Goal: Transaction & Acquisition: Subscribe to service/newsletter

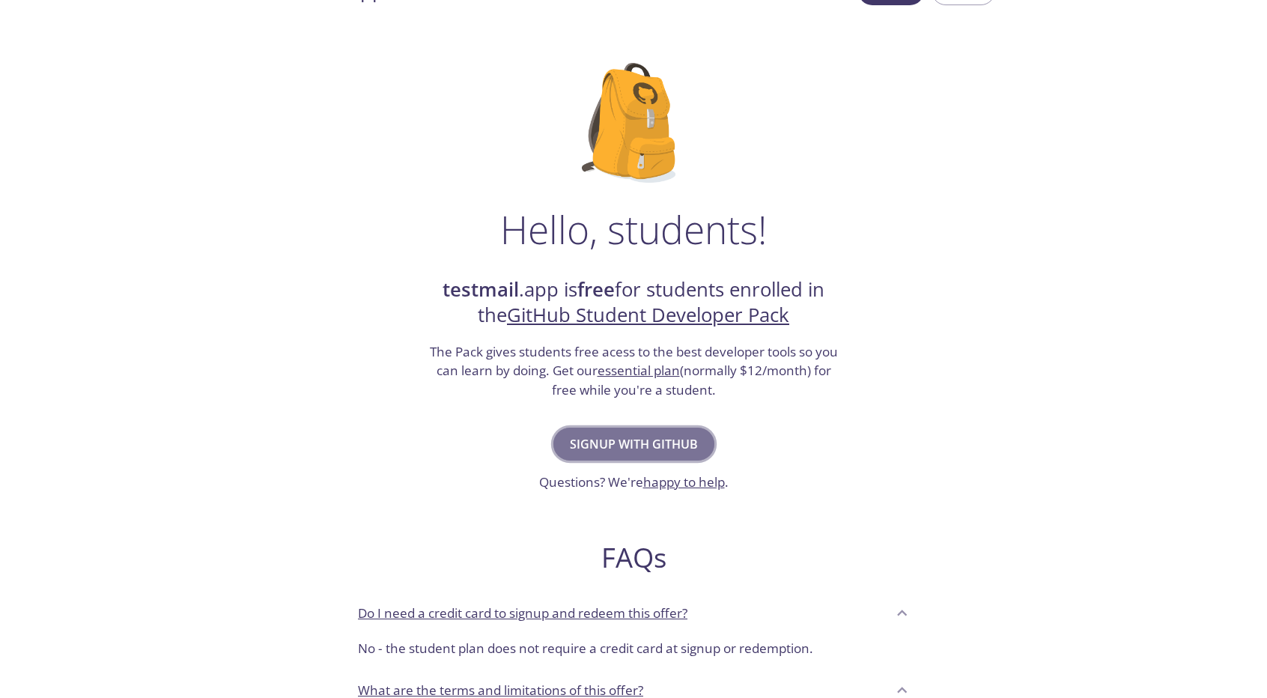
click at [590, 448] on span "Signup with GitHub" at bounding box center [634, 443] width 128 height 21
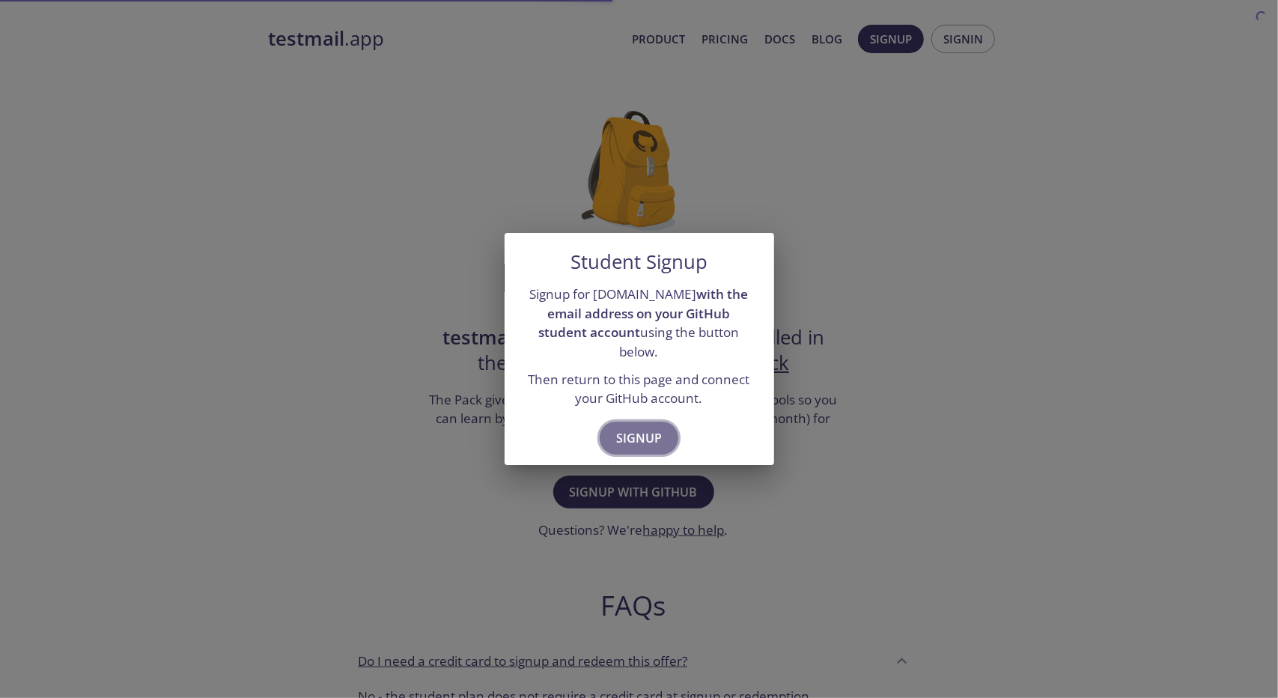
click at [632, 438] on span "Signup" at bounding box center [639, 437] width 46 height 21
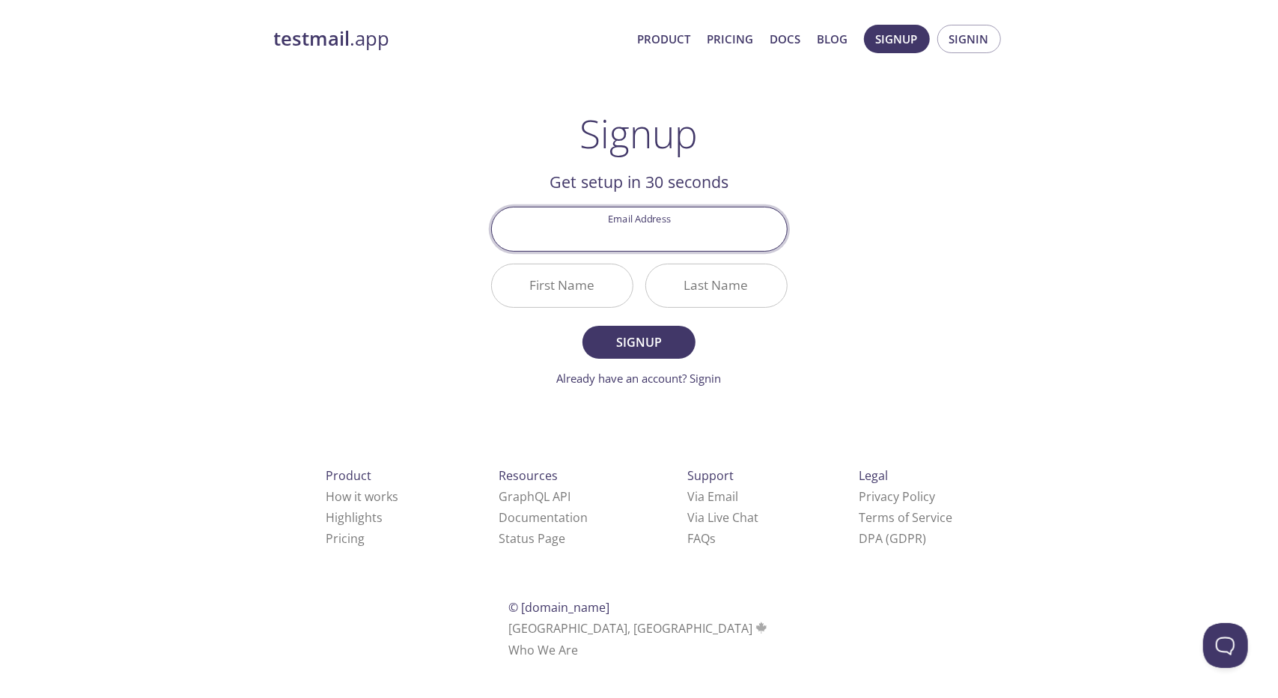
paste input "parth1437p@gmail.com"
type input "parth1437p@gmail.com"
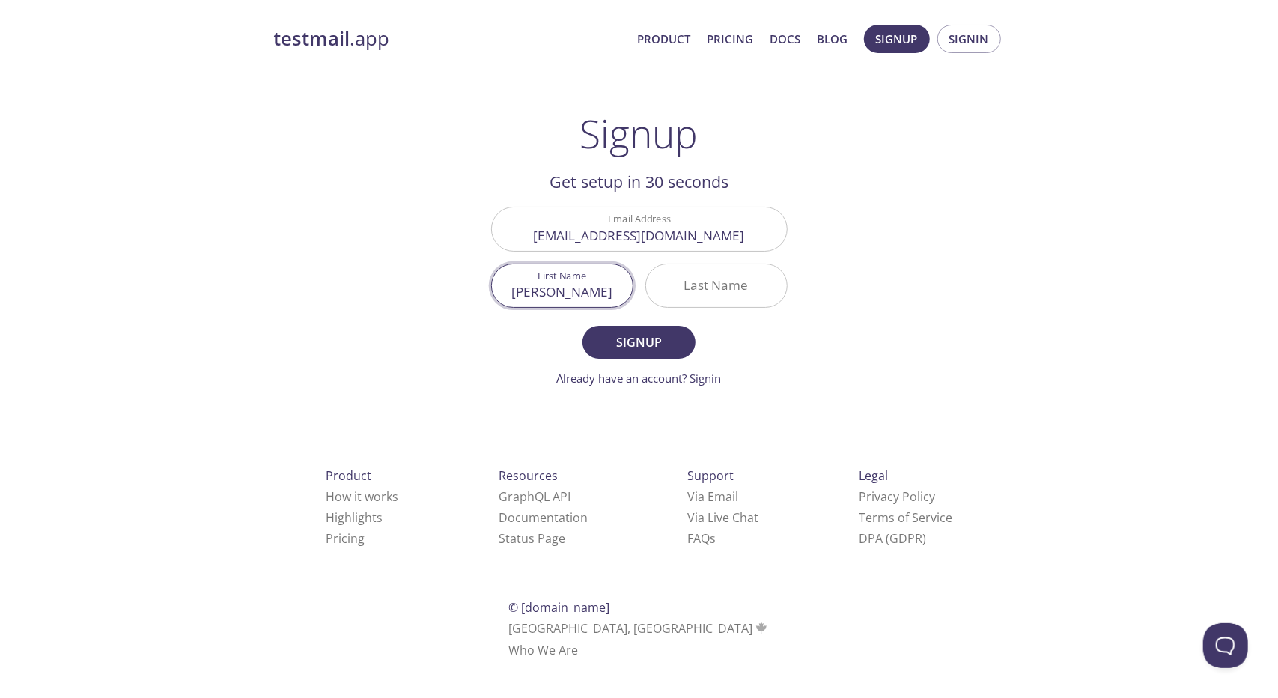
type input "Parth"
type input "Parmar"
click at [645, 336] on span "Signup" at bounding box center [638, 342] width 79 height 21
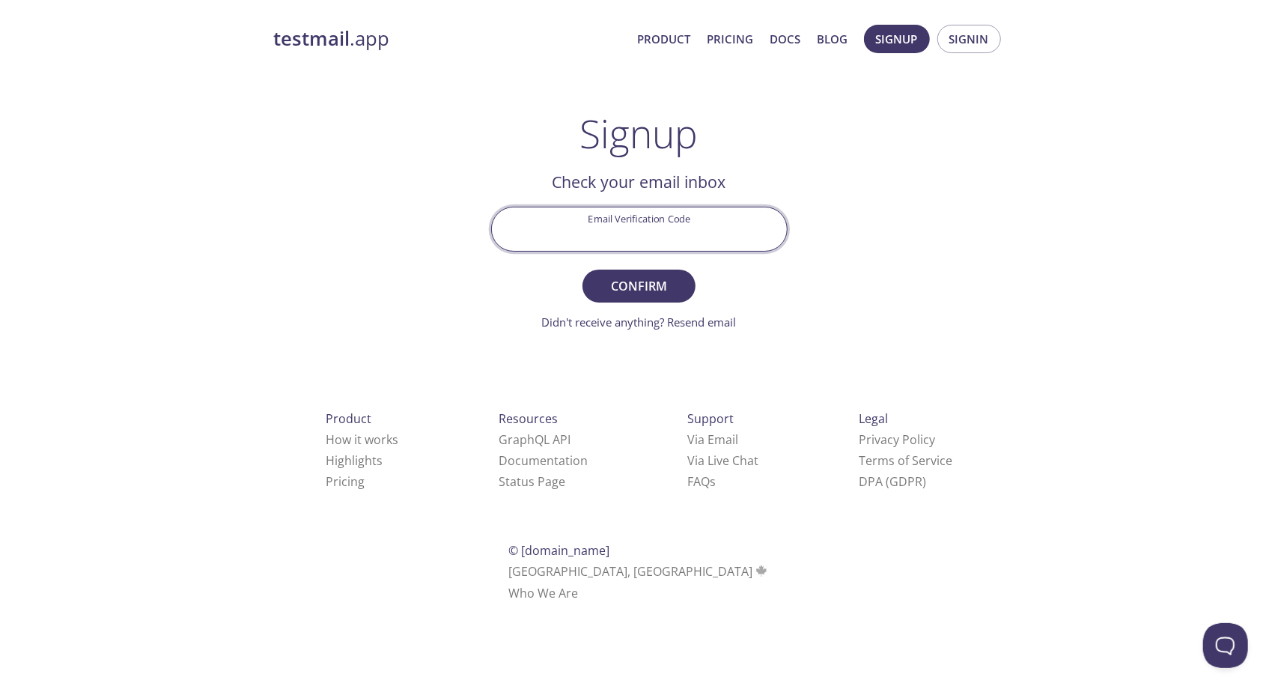
paste input "5LAMT1J"
click at [591, 228] on input "5LAMT1J" at bounding box center [639, 228] width 295 height 43
type input "5LAMT1J"
click at [615, 290] on span "Confirm" at bounding box center [638, 286] width 79 height 21
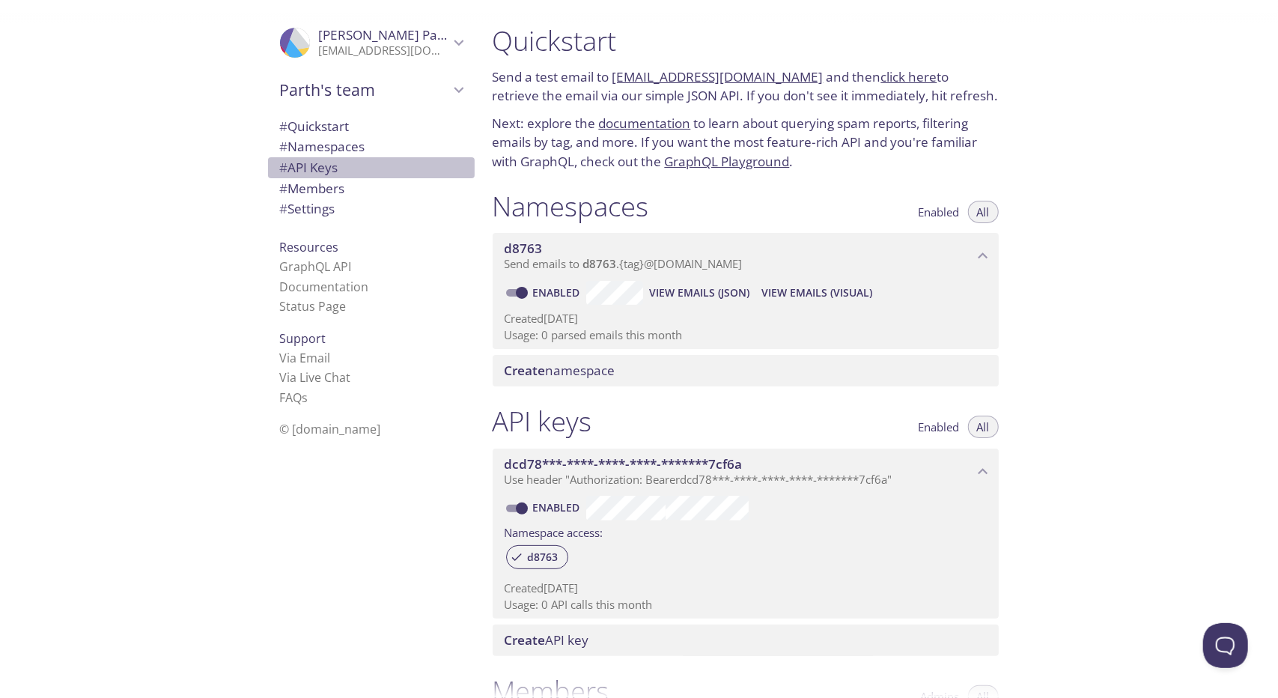
click at [339, 162] on span "# API Keys" at bounding box center [371, 167] width 183 height 19
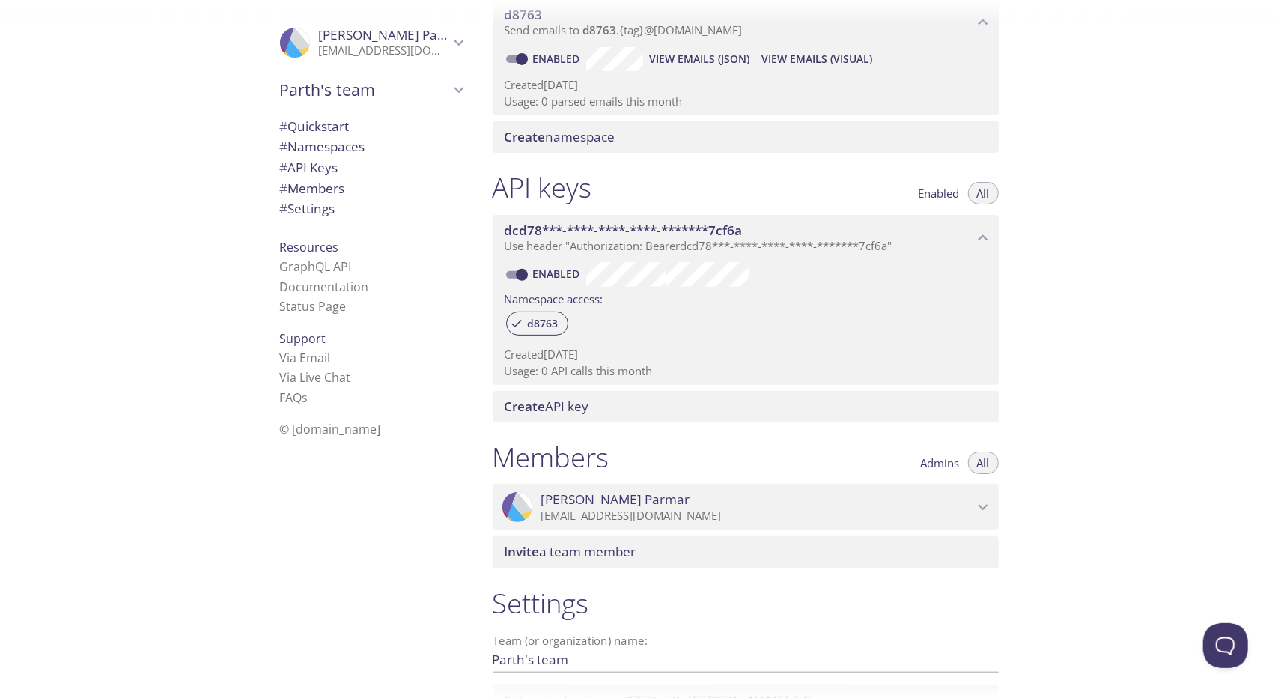
scroll to position [367, 0]
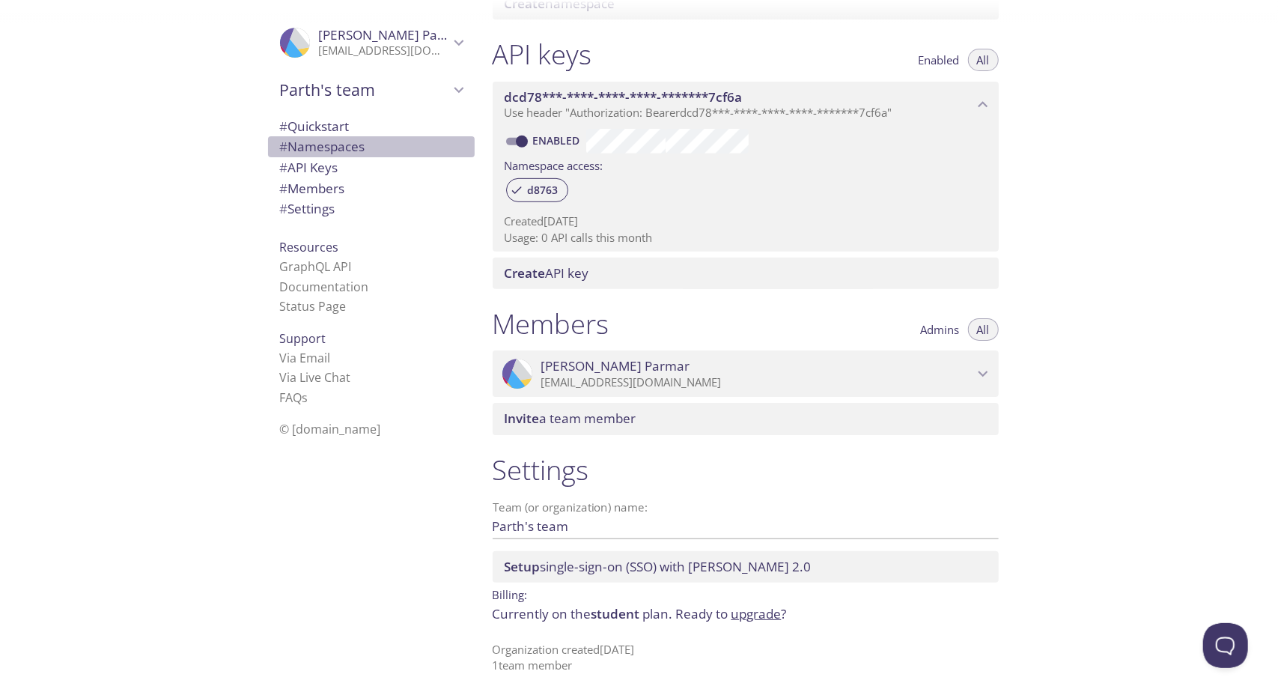
click at [323, 137] on span "# Namespaces" at bounding box center [371, 146] width 183 height 19
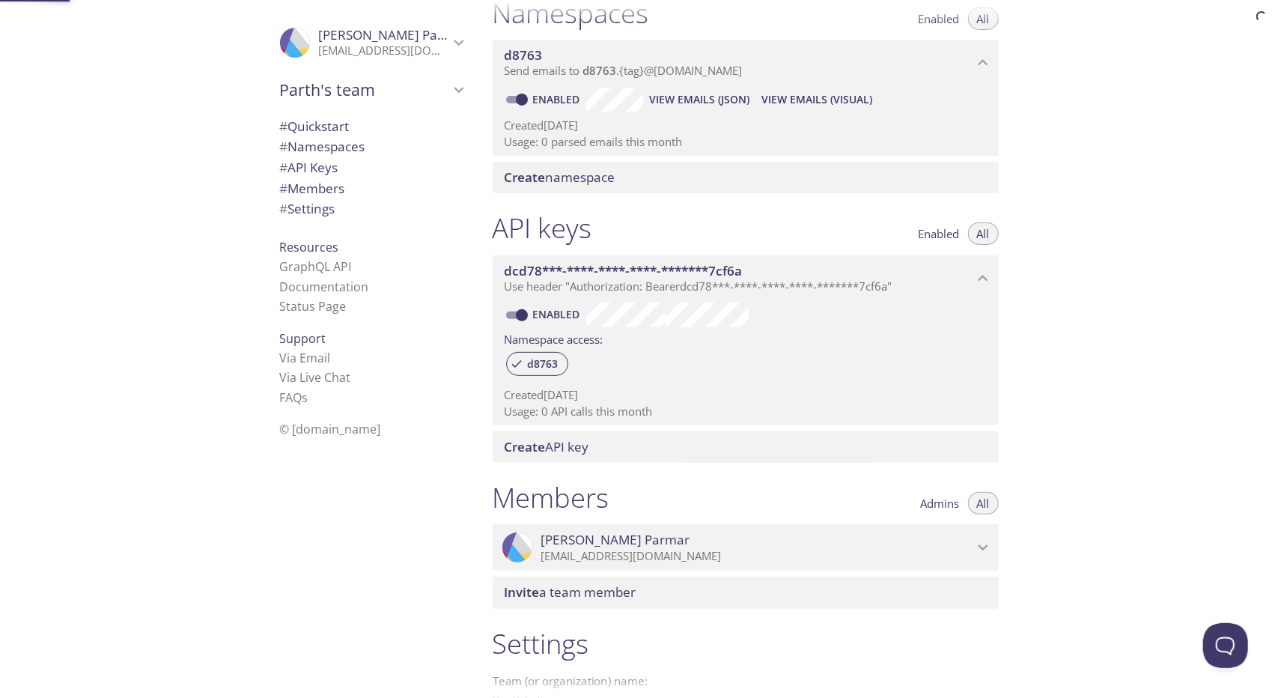
scroll to position [189, 0]
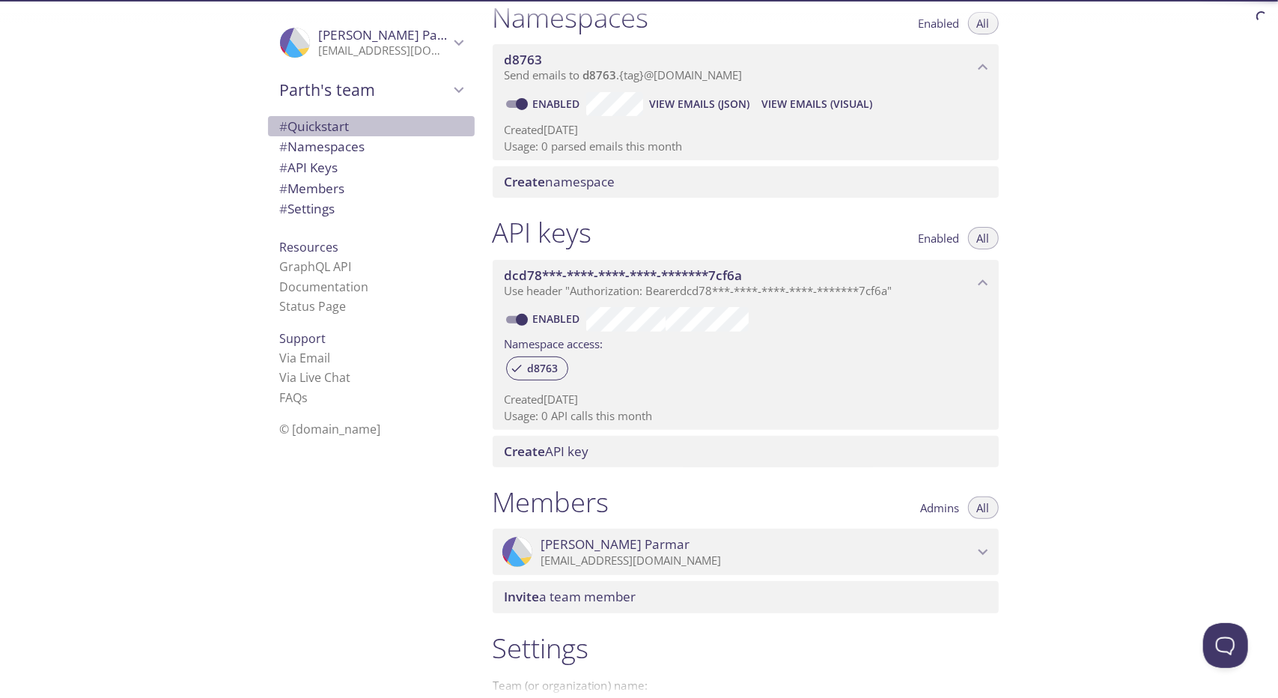
click at [341, 131] on span "# Quickstart" at bounding box center [315, 126] width 70 height 17
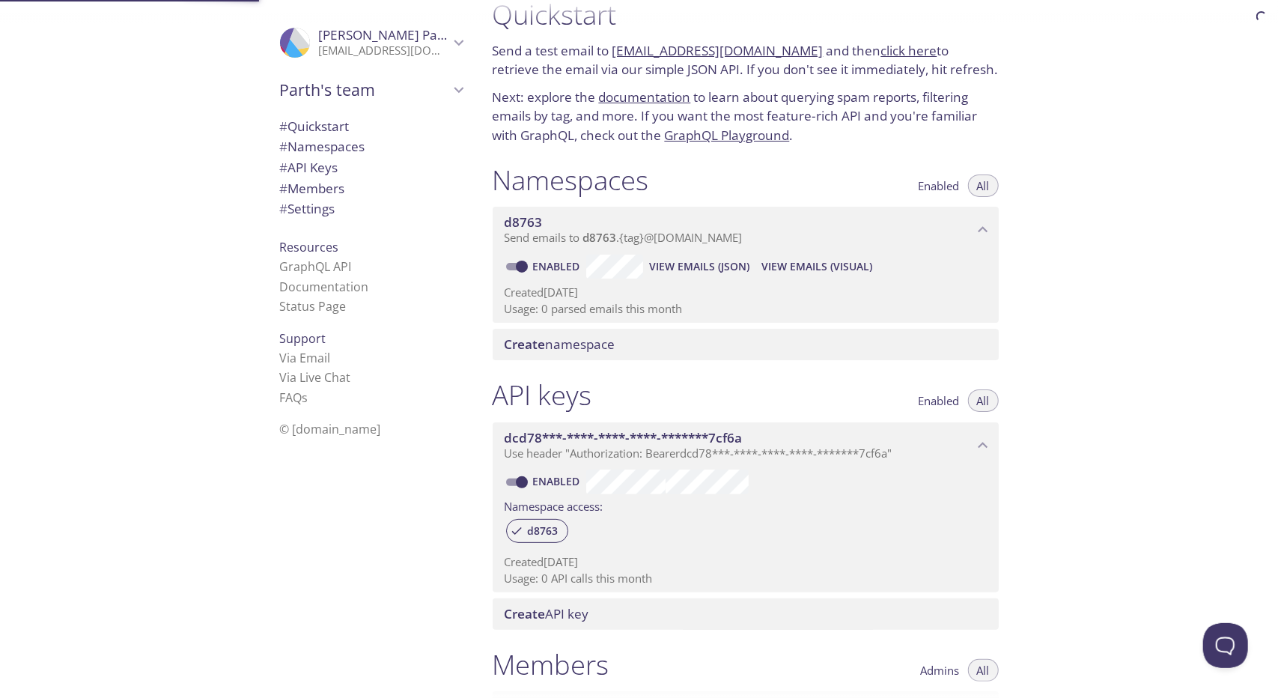
scroll to position [24, 0]
click at [326, 266] on link "GraphQL API" at bounding box center [316, 266] width 72 height 16
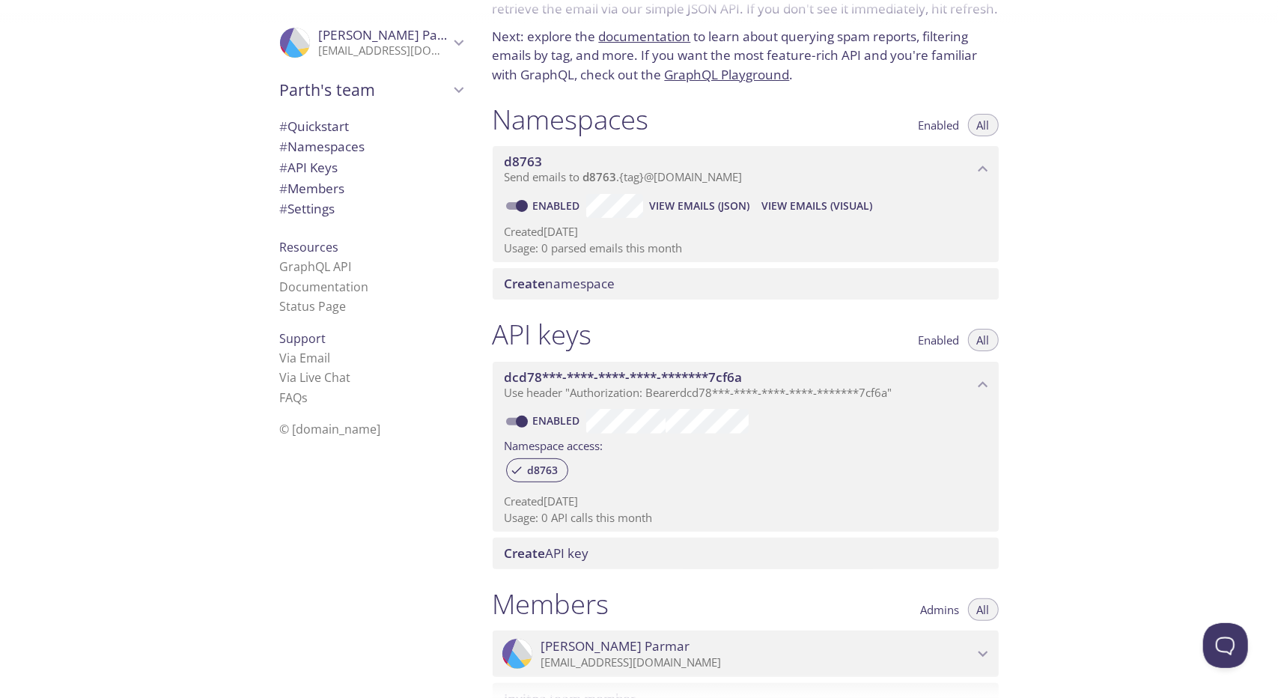
scroll to position [0, 0]
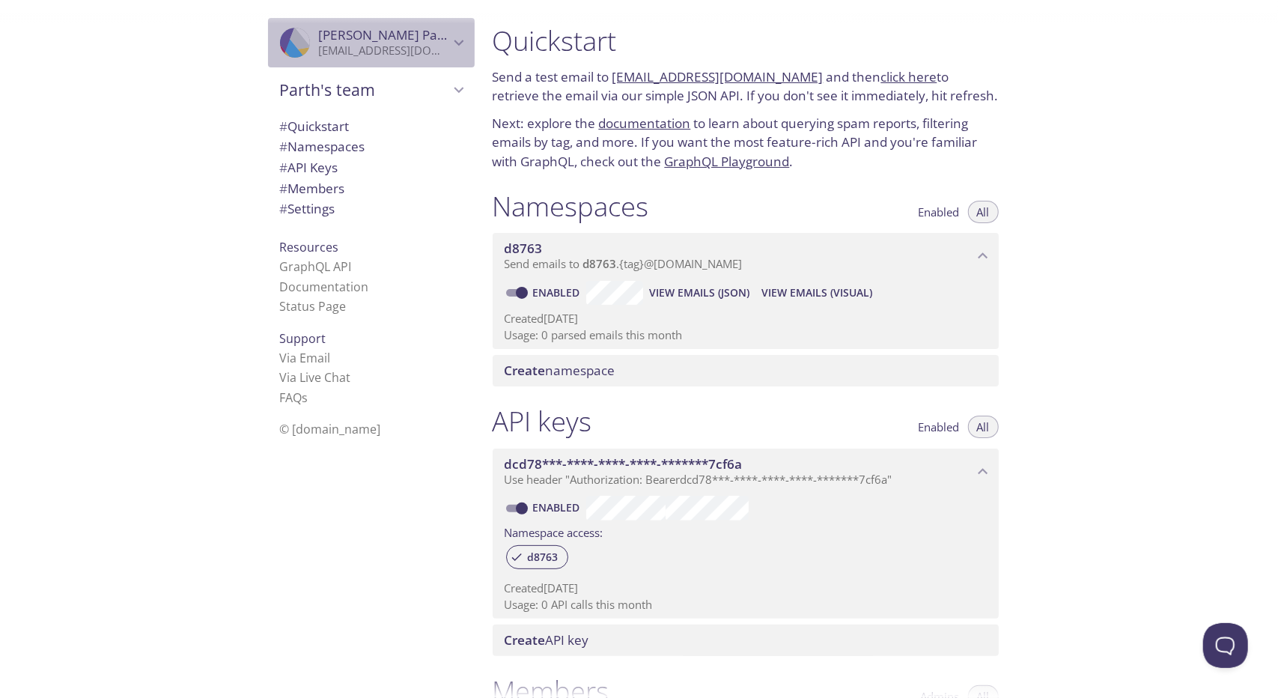
click at [436, 60] on div ".cls-1 { fill: #6d5ca8; } .cls-2 { fill: #3fc191; } .cls-3 { fill: #3b4752; } .…" at bounding box center [371, 42] width 207 height 49
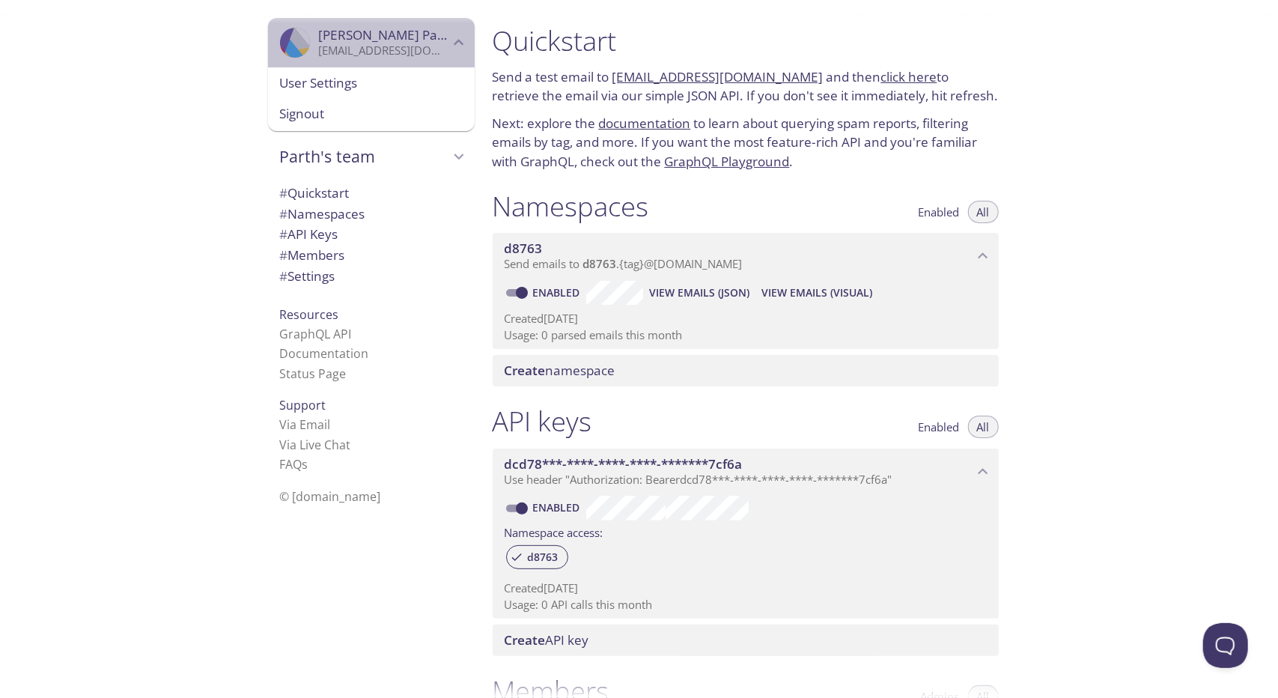
click at [436, 60] on div ".cls-1 { fill: #6d5ca8; } .cls-2 { fill: #3fc191; } .cls-3 { fill: #3b4752; } .…" at bounding box center [371, 42] width 207 height 49
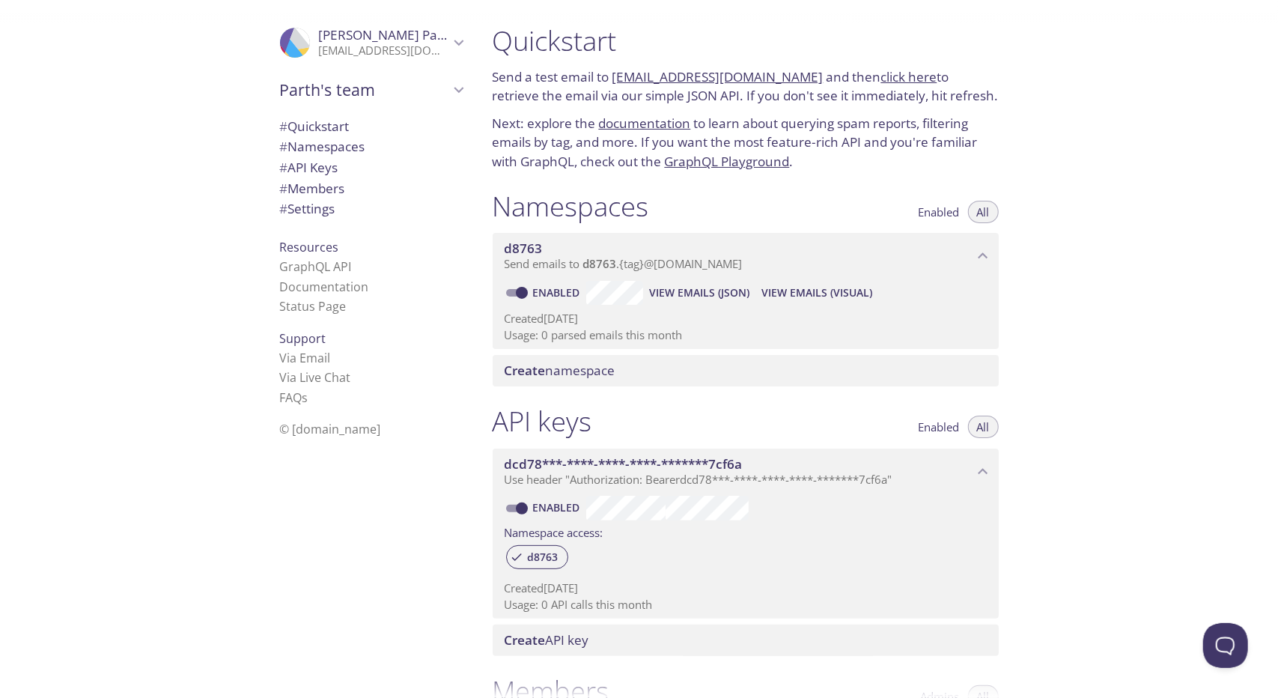
click at [881, 76] on link "click here" at bounding box center [909, 76] width 56 height 17
click at [629, 74] on link "[EMAIL_ADDRESS][DOMAIN_NAME]" at bounding box center [717, 76] width 211 height 17
click at [881, 79] on link "click here" at bounding box center [909, 76] width 56 height 17
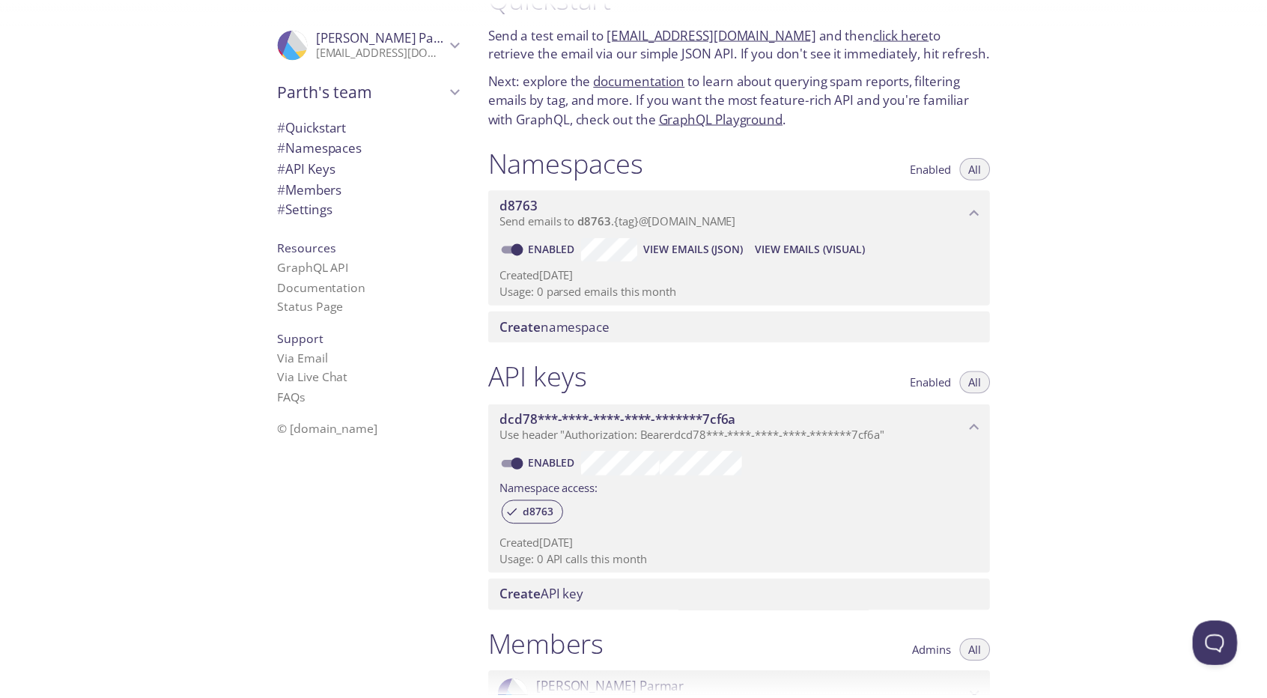
scroll to position [46, 0]
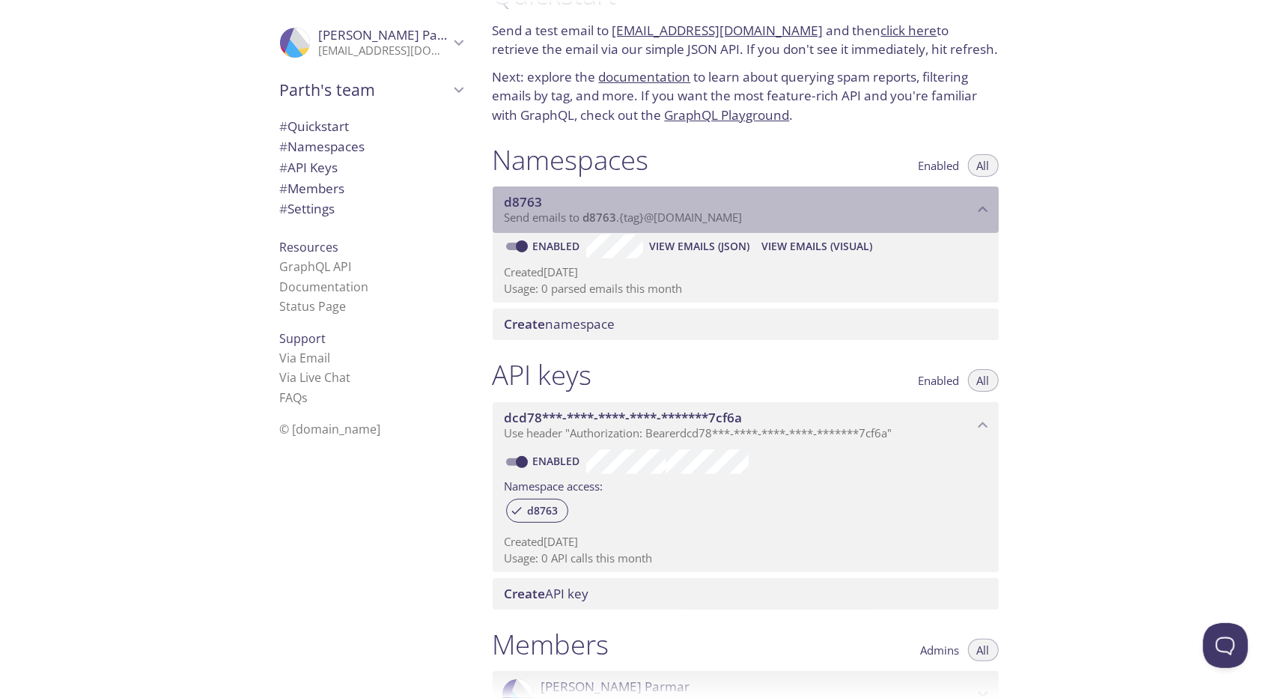
click at [729, 214] on span "Send emails to d8763 . {tag} @[DOMAIN_NAME]" at bounding box center [624, 217] width 238 height 15
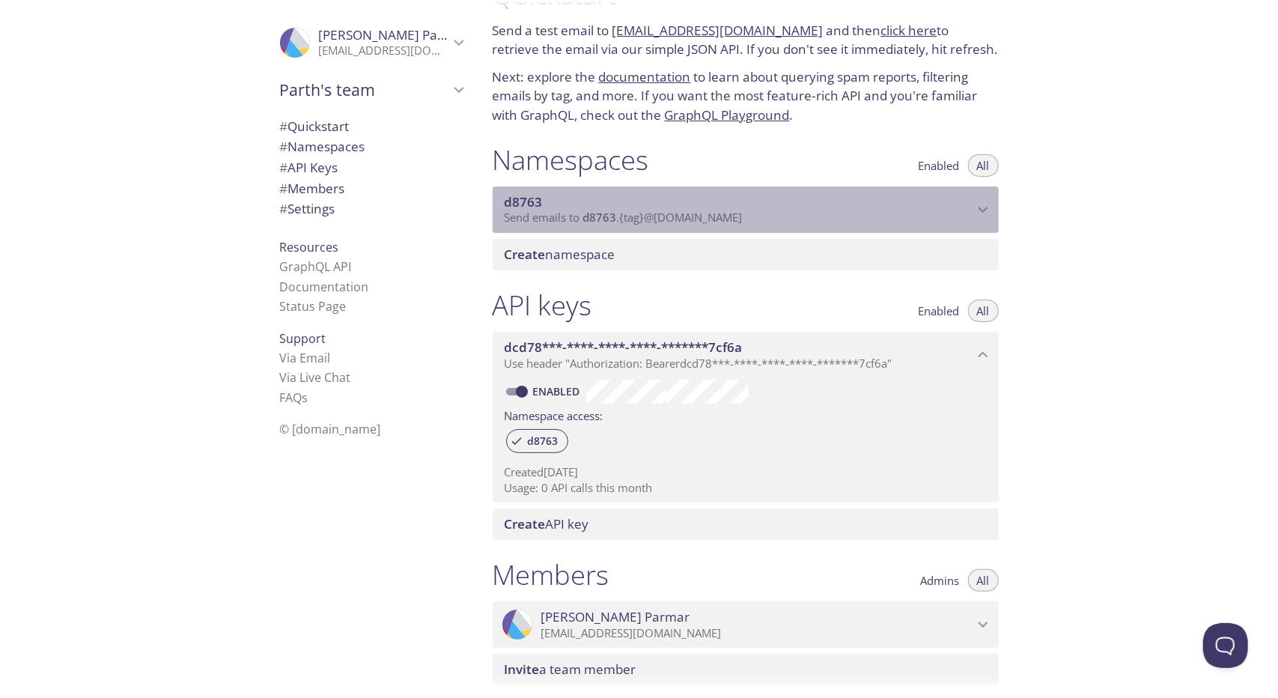
click at [729, 214] on span "Send emails to d8763 . {tag} @[DOMAIN_NAME]" at bounding box center [624, 217] width 238 height 15
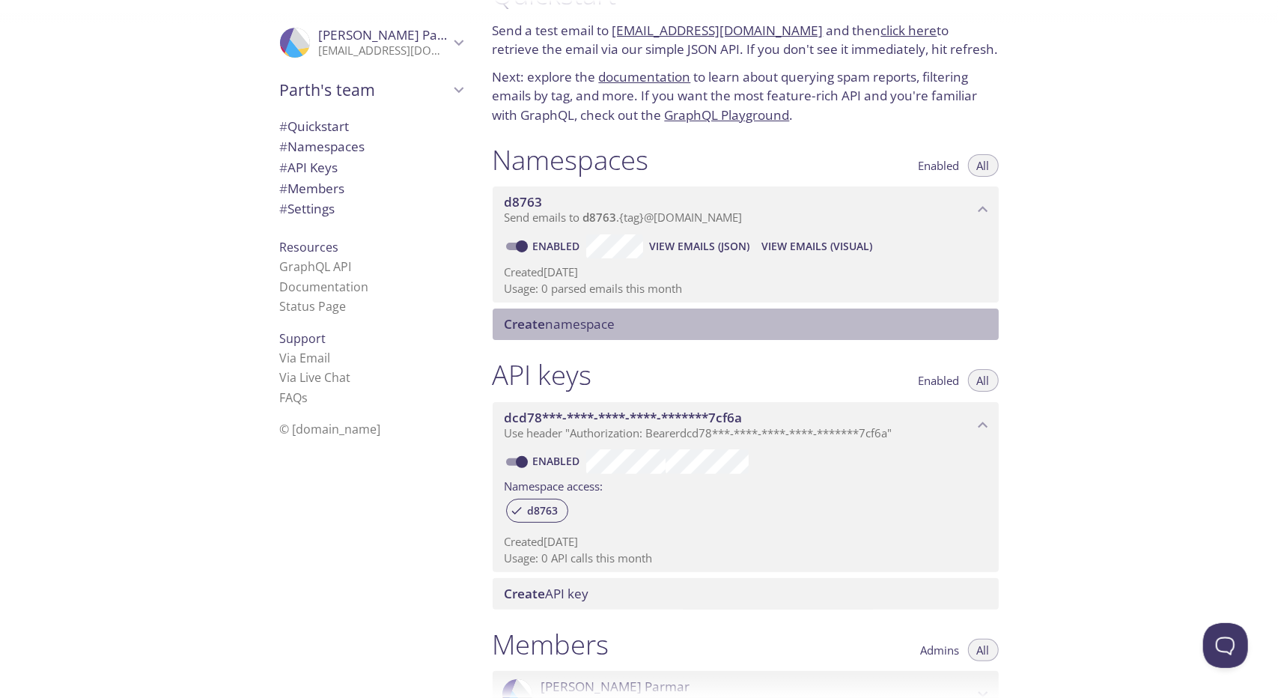
click at [615, 320] on span "Create namespace" at bounding box center [560, 323] width 111 height 17
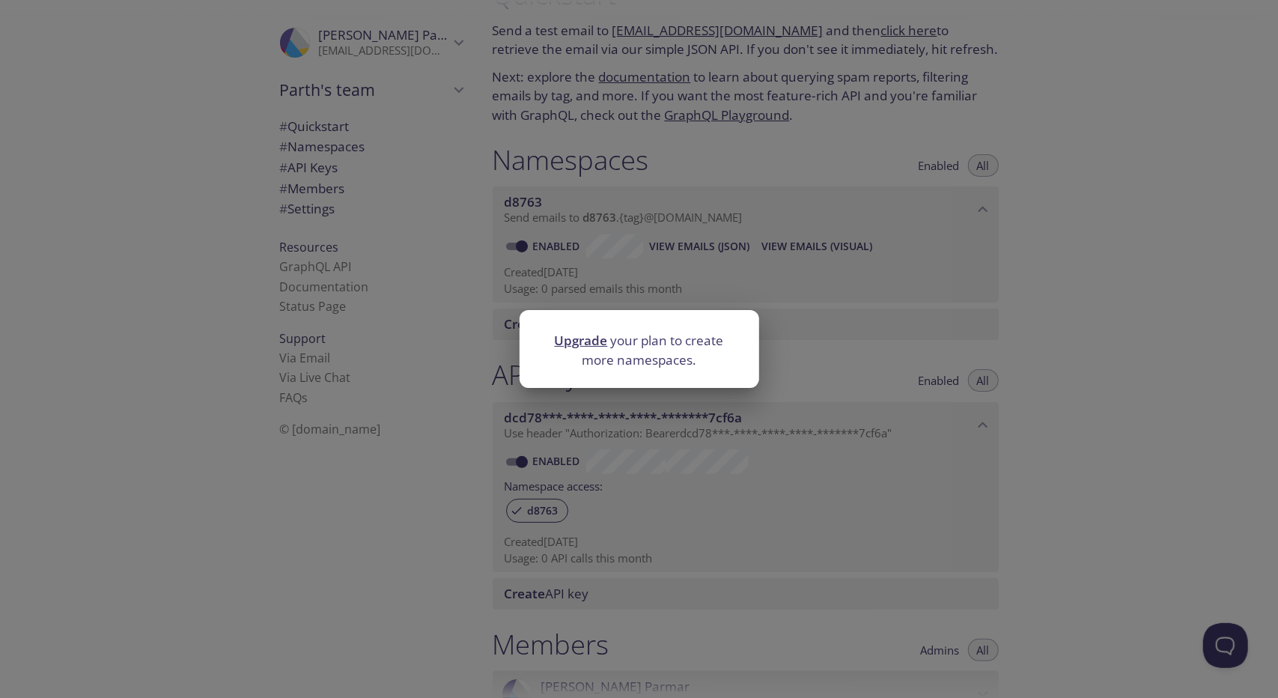
click at [587, 335] on link "Upgrade" at bounding box center [581, 340] width 53 height 17
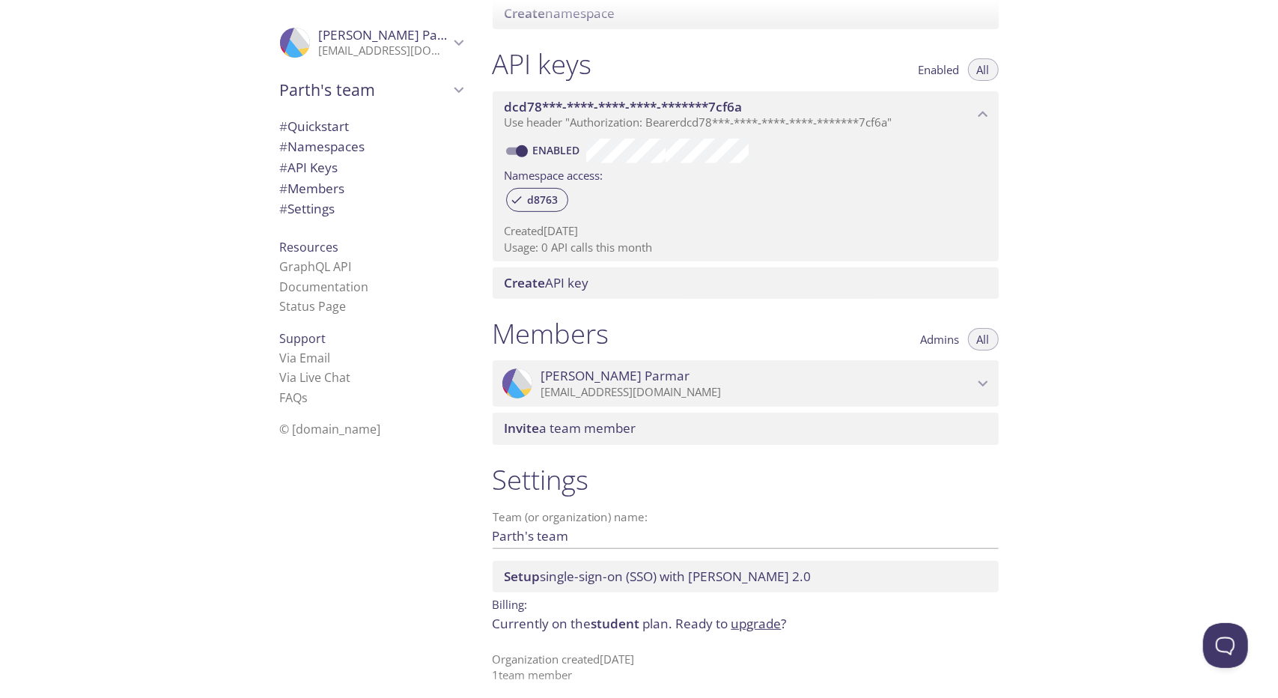
scroll to position [359, 0]
click at [616, 283] on span "Create API key" at bounding box center [749, 281] width 488 height 16
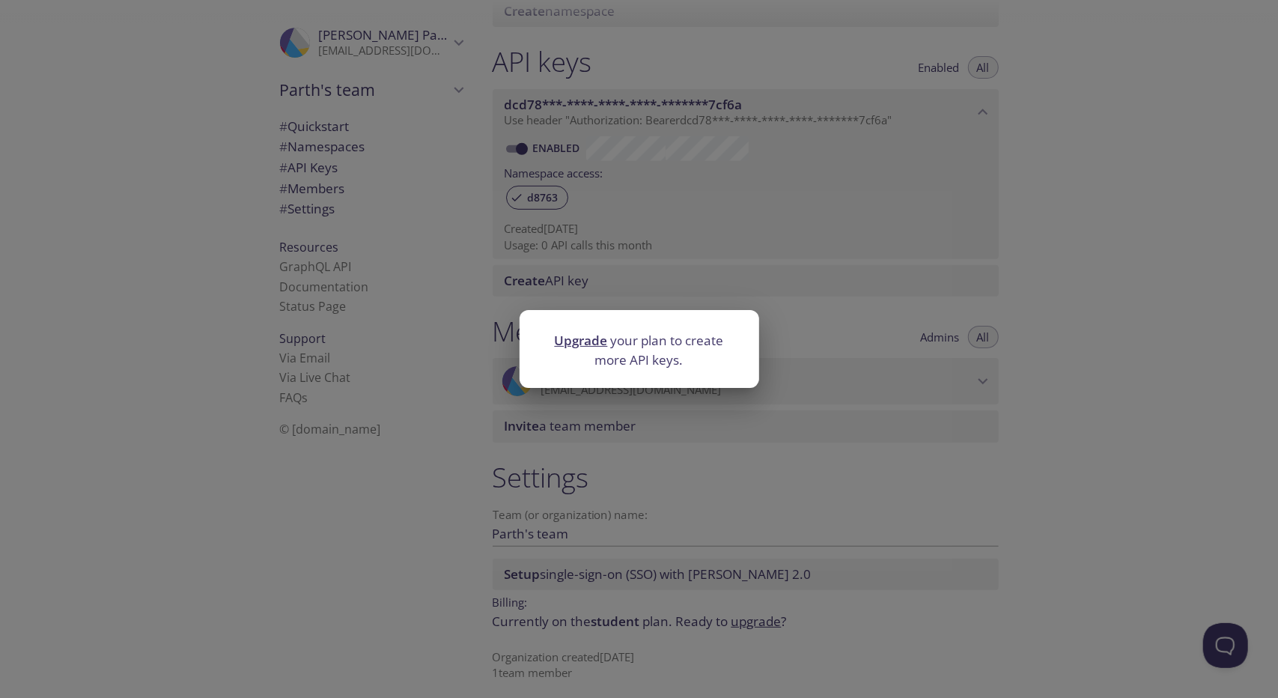
click at [812, 324] on div "Upgrade your plan to create more API keys." at bounding box center [639, 349] width 1278 height 698
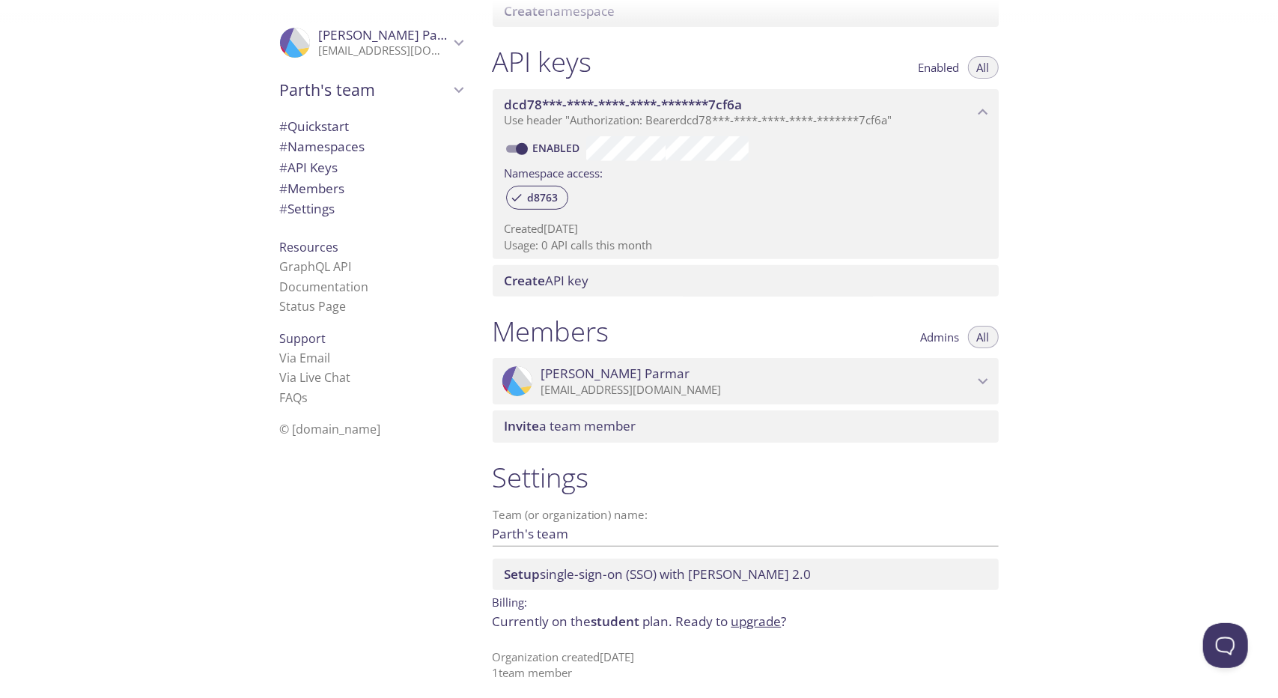
scroll to position [367, 0]
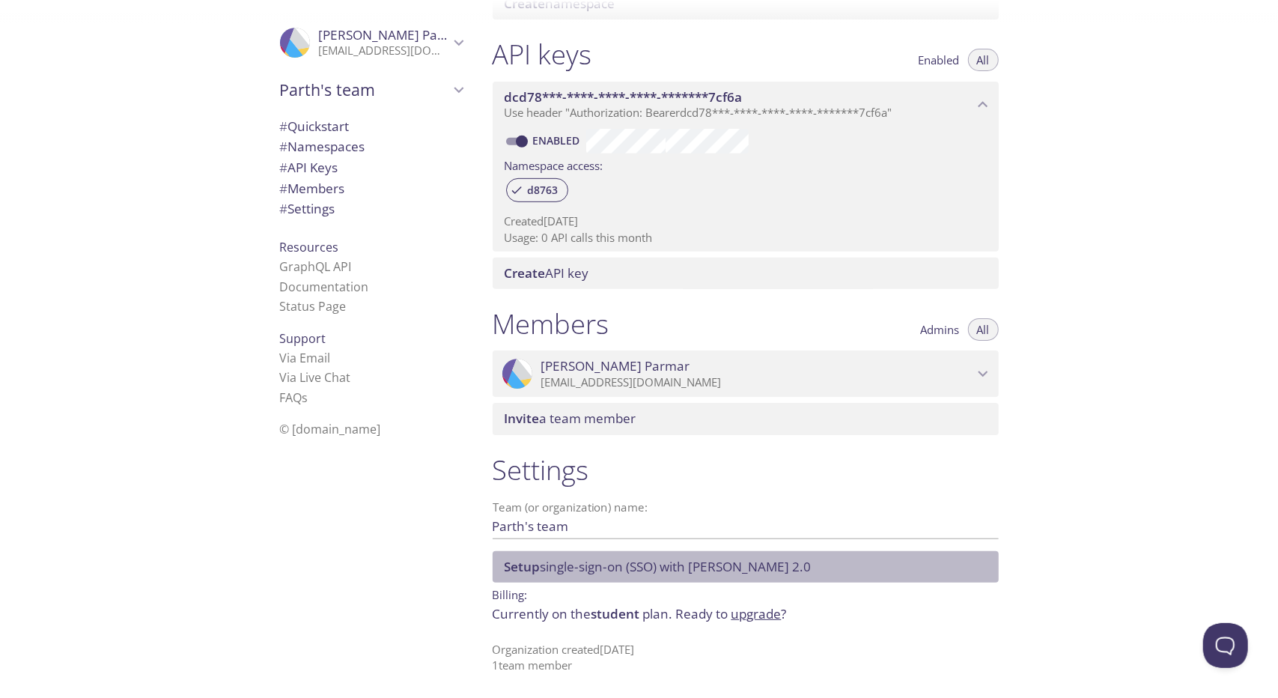
click at [682, 573] on span "Setup single-sign-on (SSO) with SAML 2.0" at bounding box center [658, 566] width 307 height 17
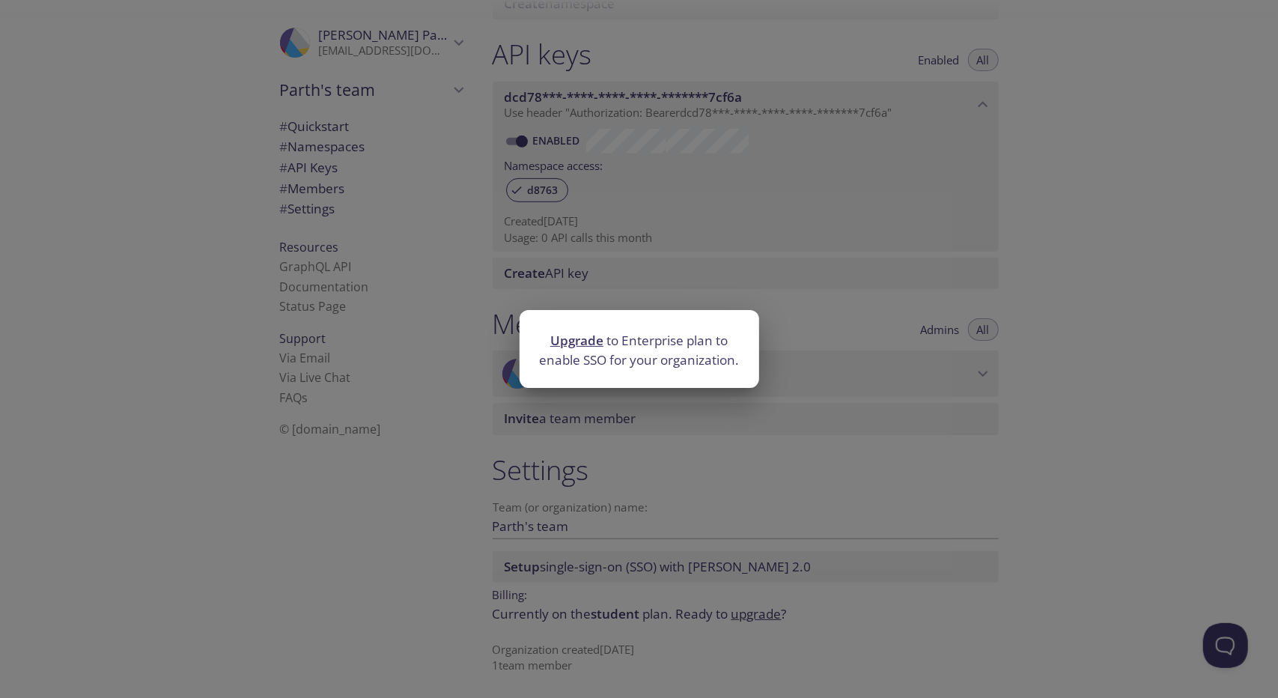
click at [730, 525] on div "Upgrade to Enterprise plan to enable SSO for your organization." at bounding box center [639, 349] width 1278 height 698
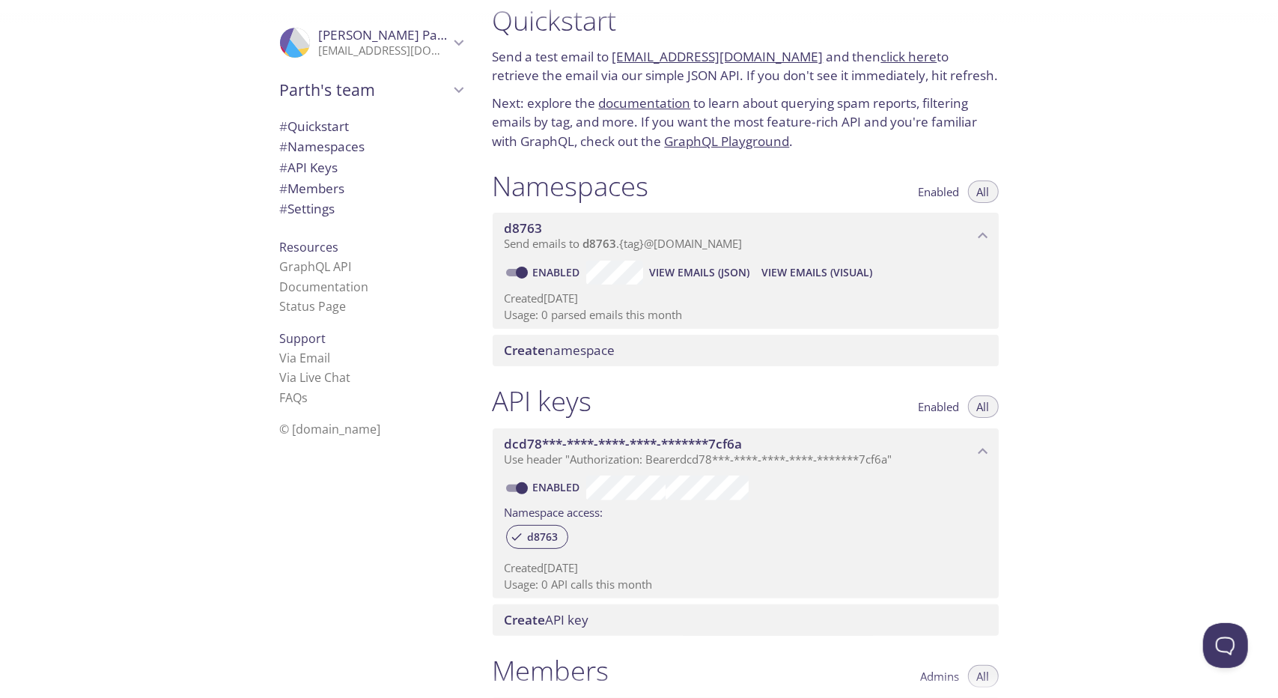
scroll to position [0, 0]
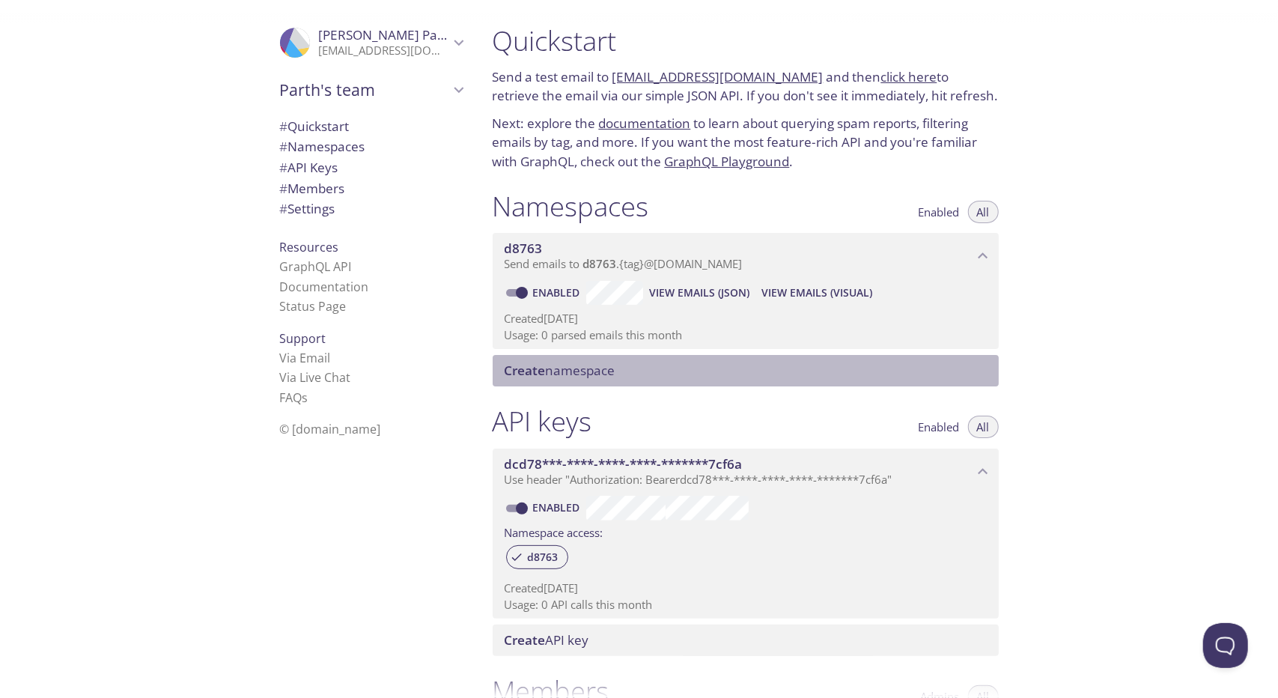
click at [559, 369] on span "Create namespace" at bounding box center [560, 370] width 111 height 17
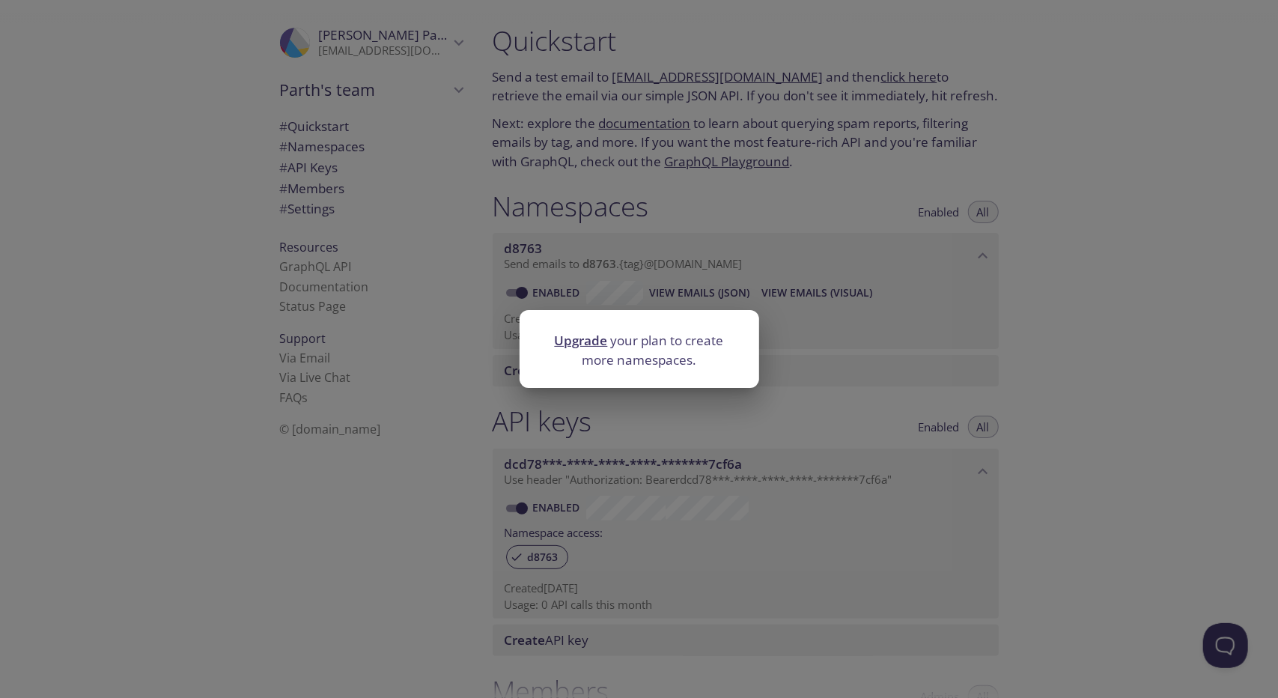
click at [686, 183] on div "Upgrade your plan to create more namespaces." at bounding box center [639, 349] width 1278 height 698
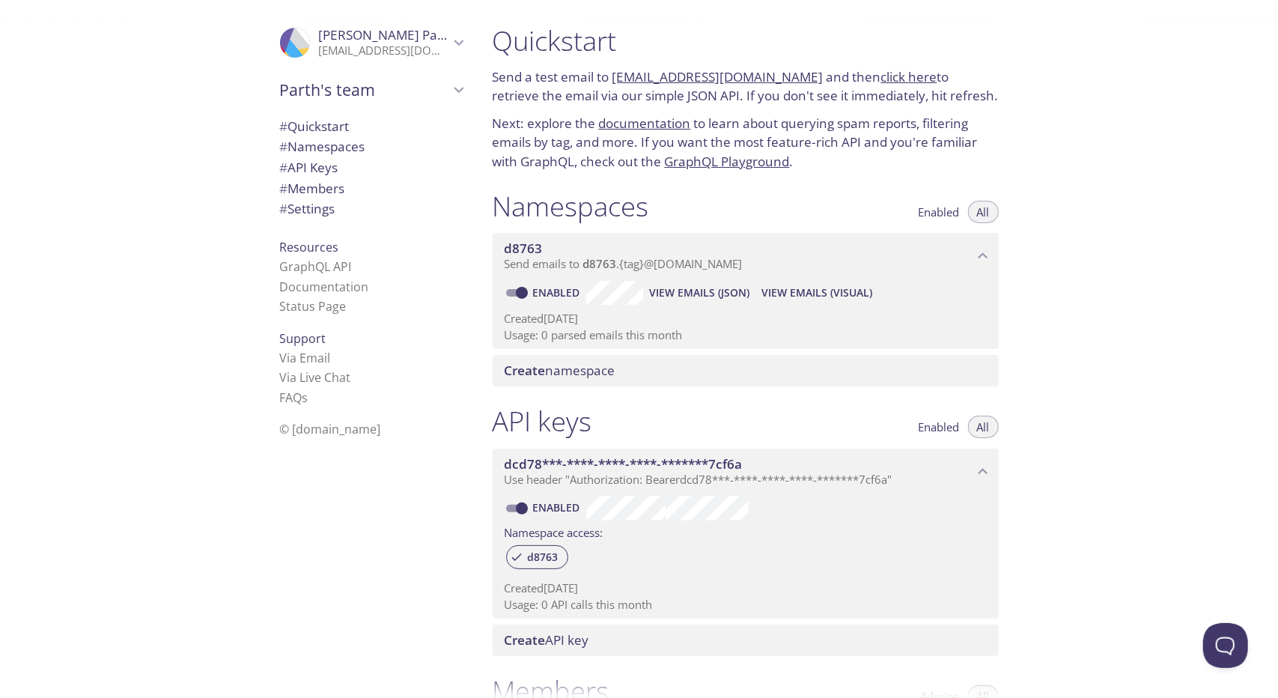
click at [460, 471] on div ".cls-1 { fill: #6d5ca8; } .cls-2 { fill: #3fc191; } .cls-3 { fill: #3b4752; } .…" at bounding box center [368, 349] width 225 height 698
click at [944, 212] on span "Enabled" at bounding box center [939, 212] width 41 height 0
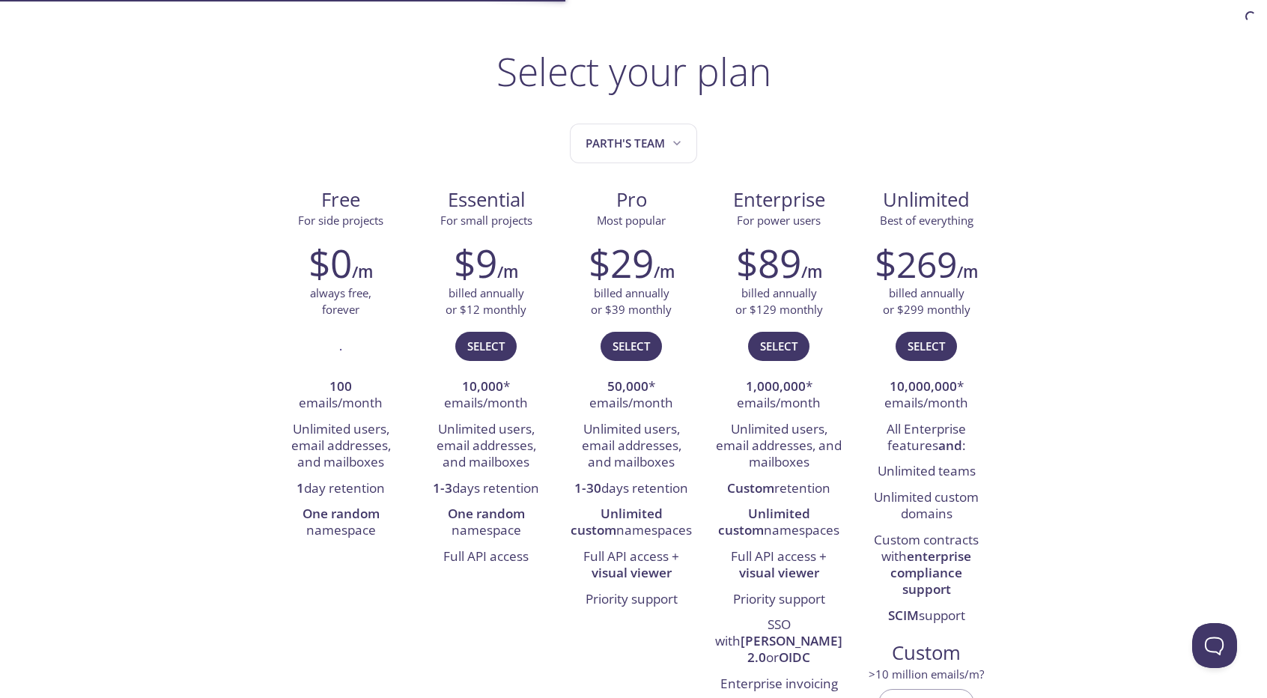
scroll to position [66, 0]
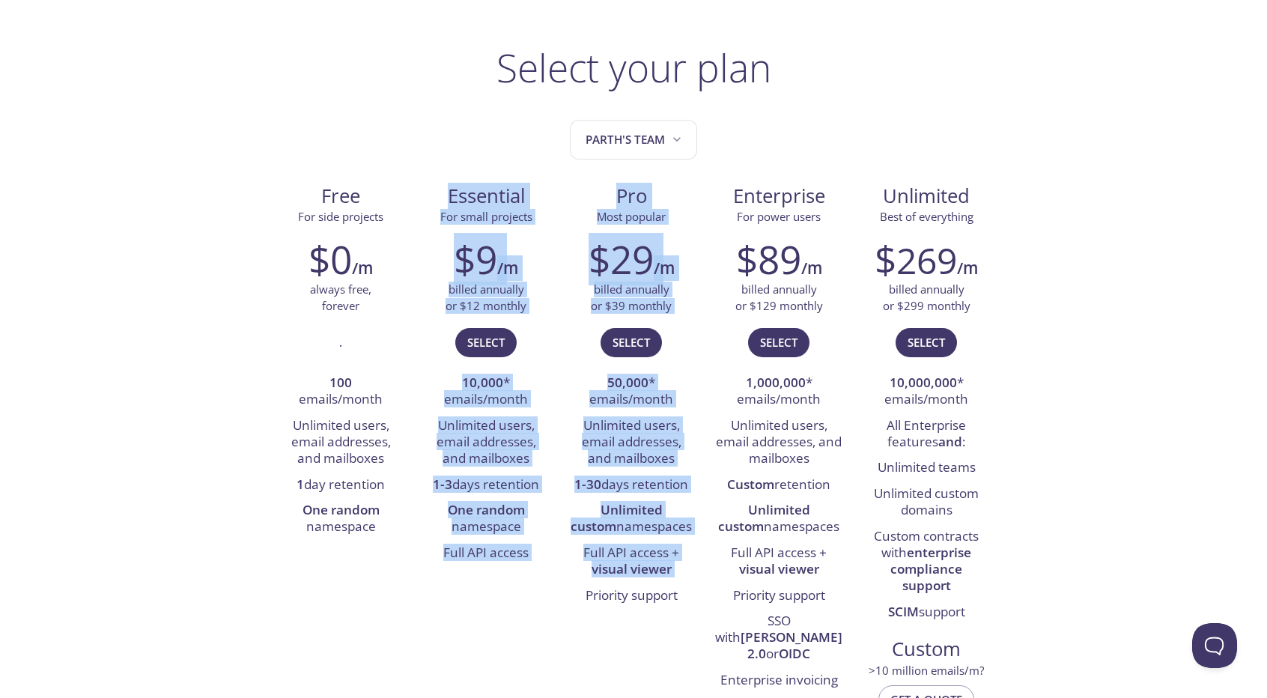
drag, startPoint x: 440, startPoint y: 186, endPoint x: 536, endPoint y: 601, distance: 425.7
click at [536, 601] on div "Free For side projects $0 /m always free, forever . 100 emails/month Unlimited …" at bounding box center [633, 462] width 731 height 583
copy div "Essential For small projects $9 /m billed annually or $12 monthly Select 10,000…"
